Goal: Navigation & Orientation: Find specific page/section

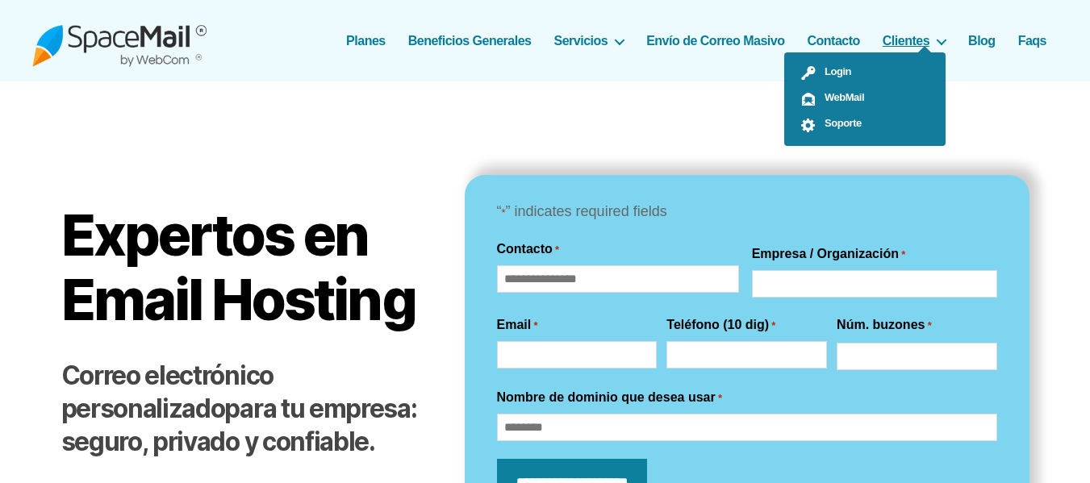
click at [922, 35] on link "Clientes" at bounding box center [913, 40] width 63 height 15
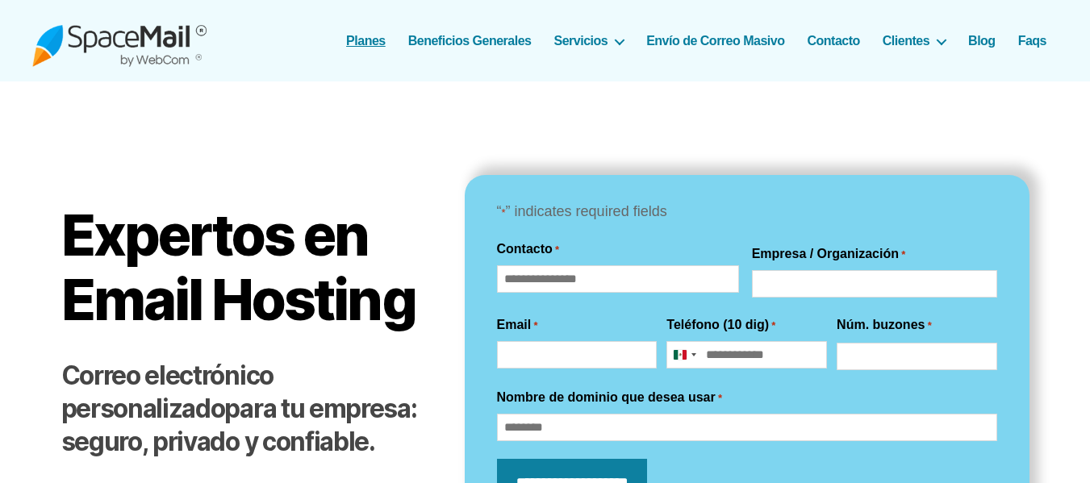
click at [363, 39] on link "Planes" at bounding box center [366, 40] width 40 height 15
